Goal: Information Seeking & Learning: Learn about a topic

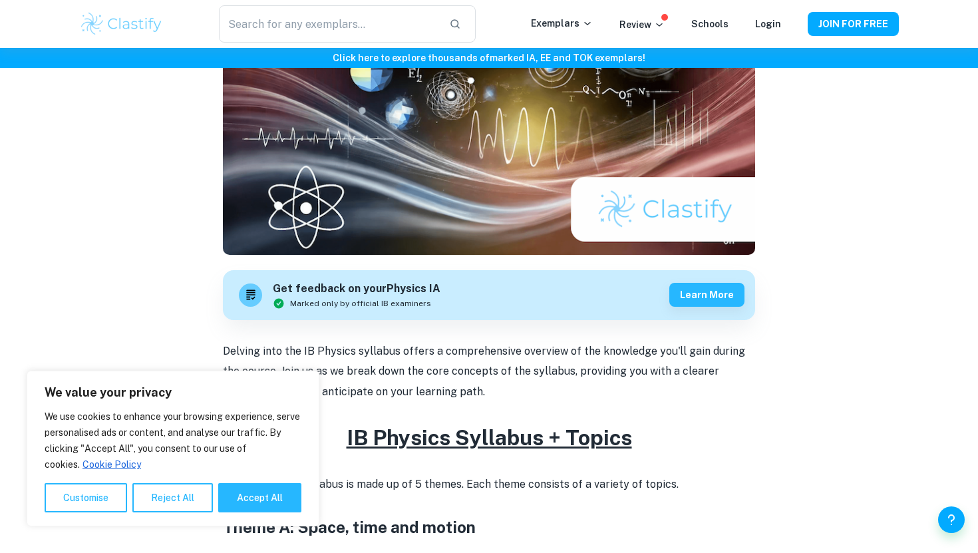
scroll to position [103, 0]
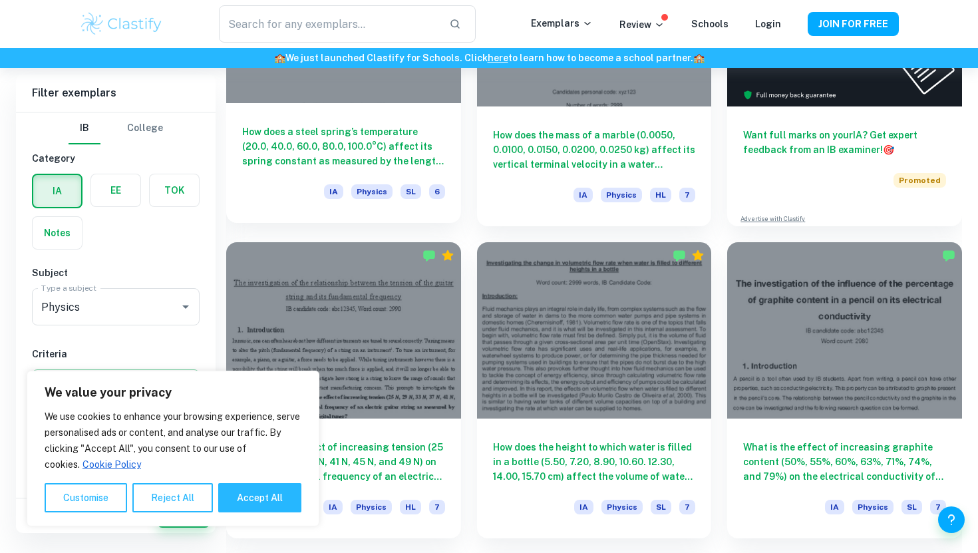
scroll to position [336, 0]
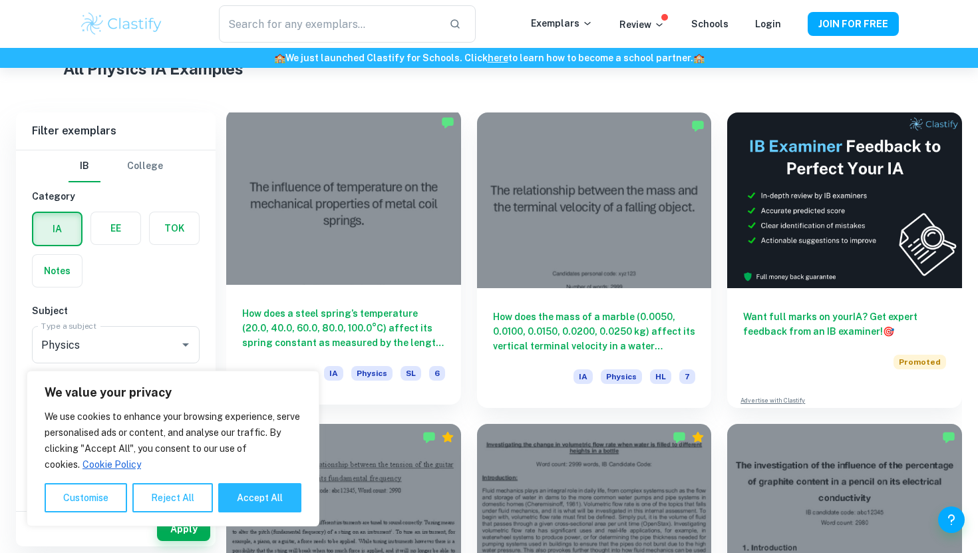
click at [386, 220] on div at bounding box center [343, 197] width 235 height 176
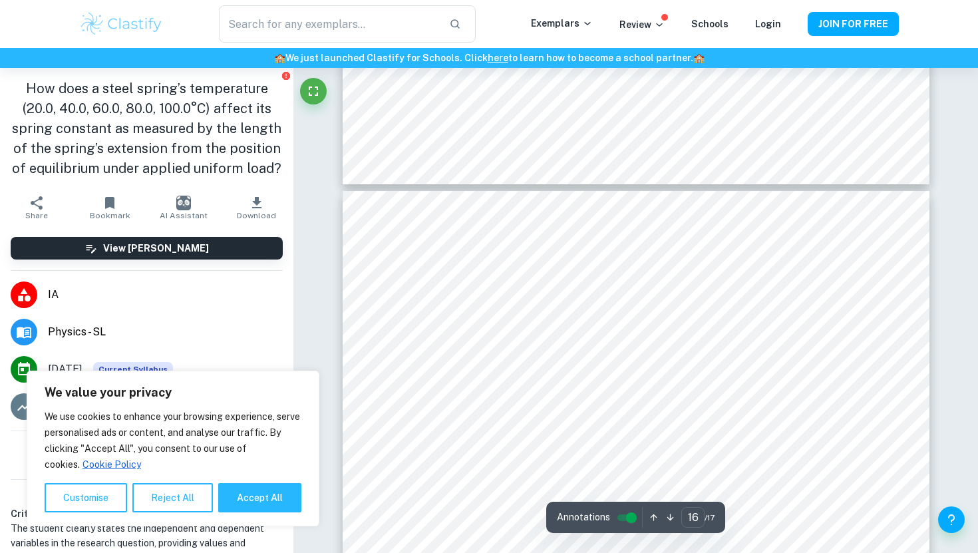
scroll to position [12806, 0]
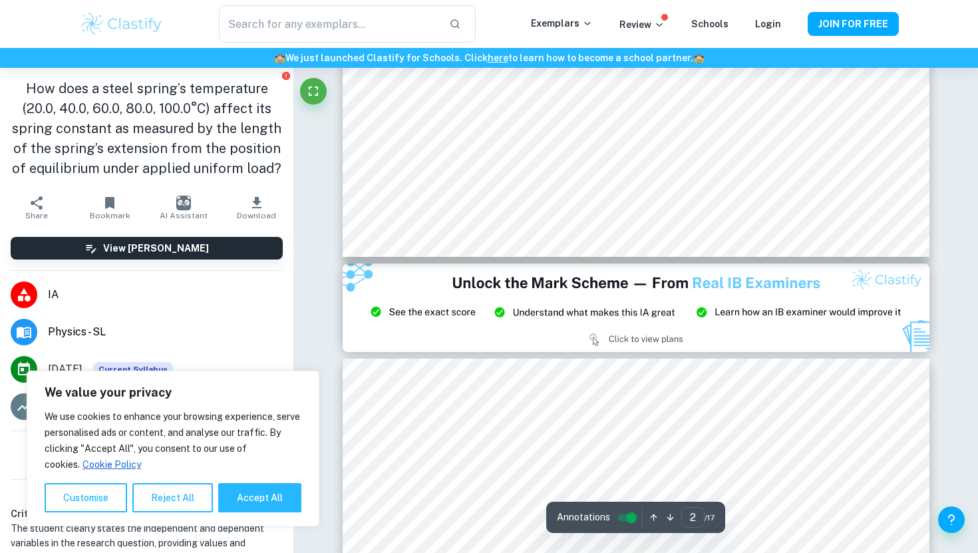
type input "3"
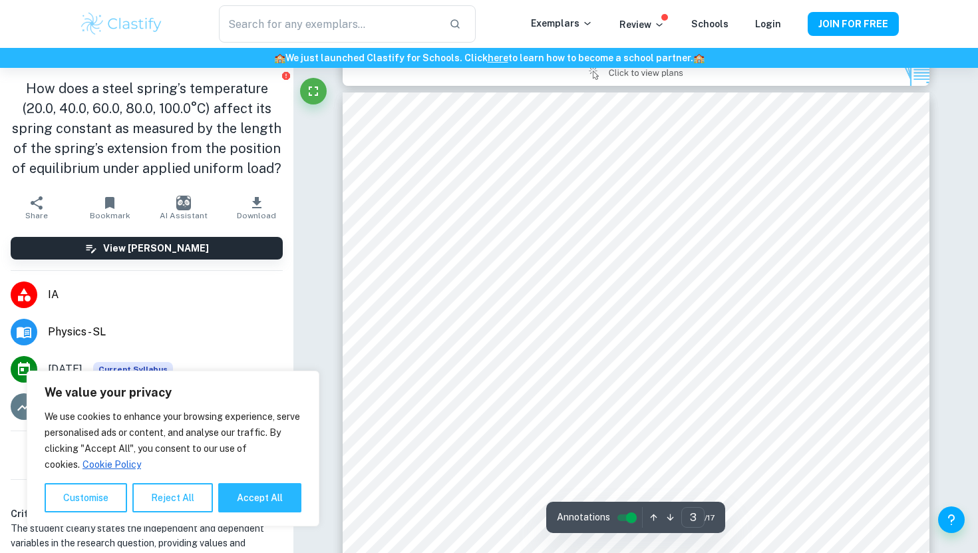
scroll to position [1867, 0]
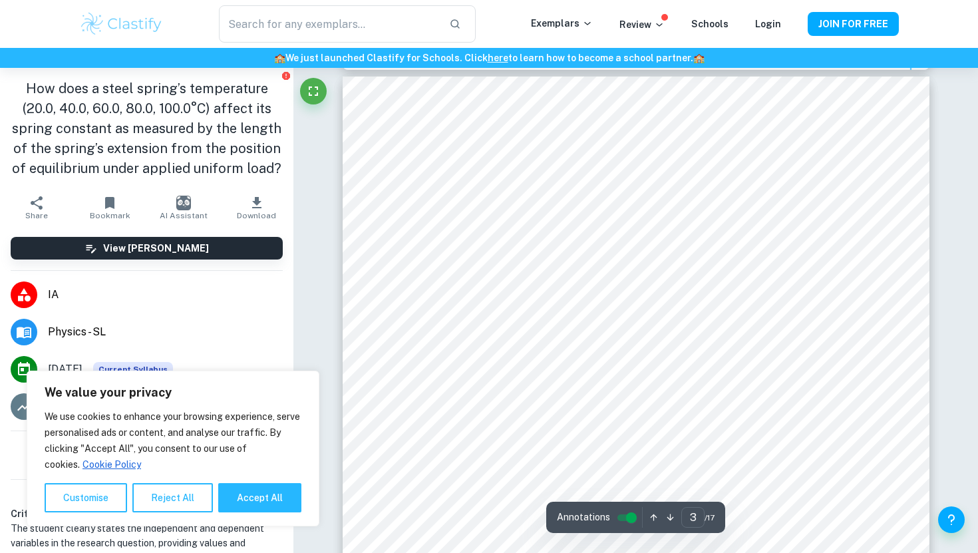
click at [680, 444] on div at bounding box center [635, 449] width 445 height 30
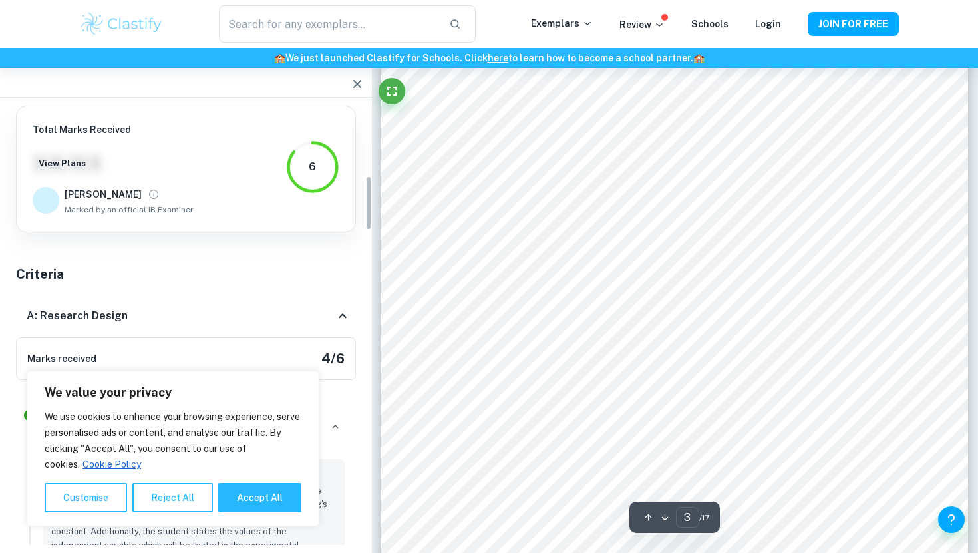
scroll to position [558, 0]
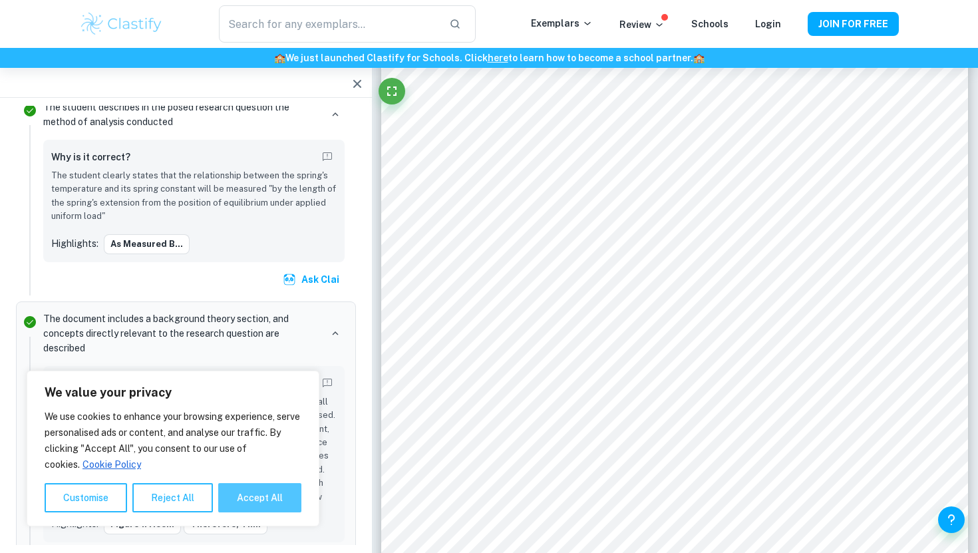
click at [259, 500] on button "Accept All" at bounding box center [259, 497] width 83 height 29
checkbox input "true"
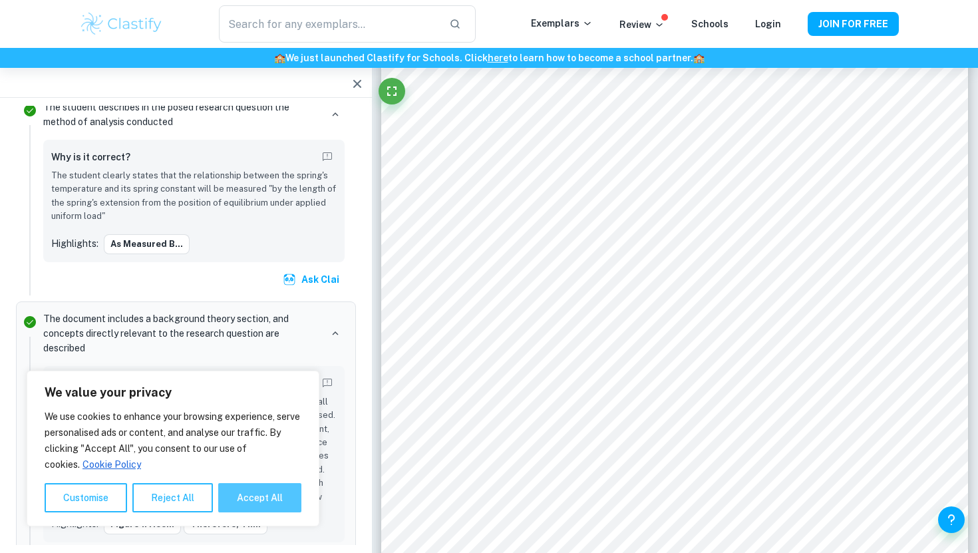
checkbox input "true"
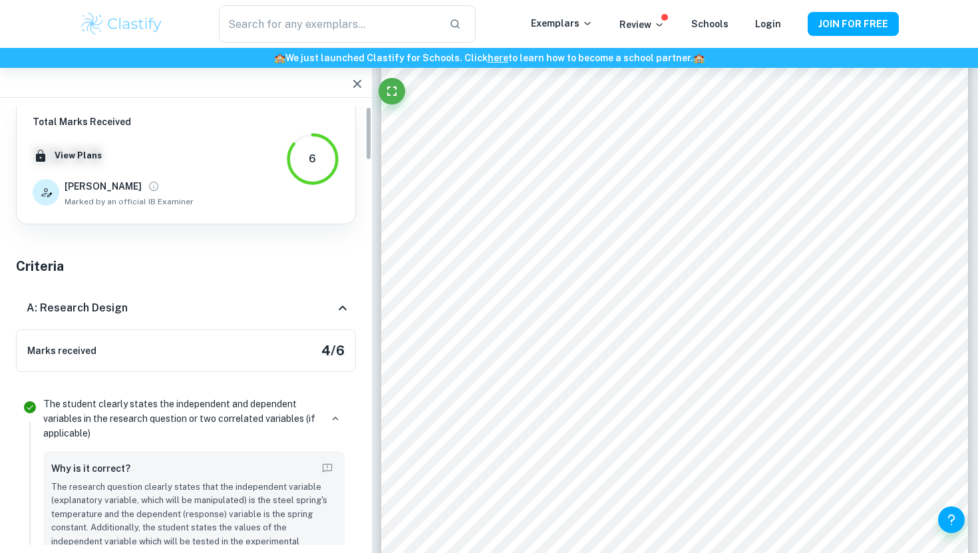
scroll to position [0, 0]
